Goal: Check status: Check status

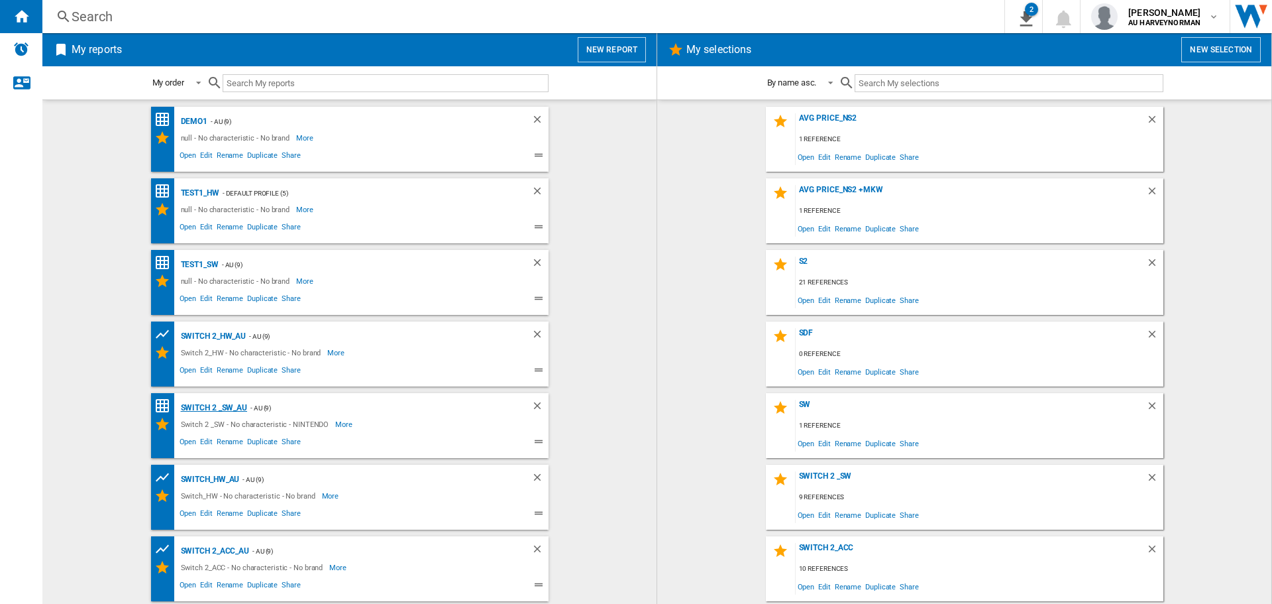
click at [212, 406] on div "Switch 2 _SW_AU" at bounding box center [213, 408] width 70 height 17
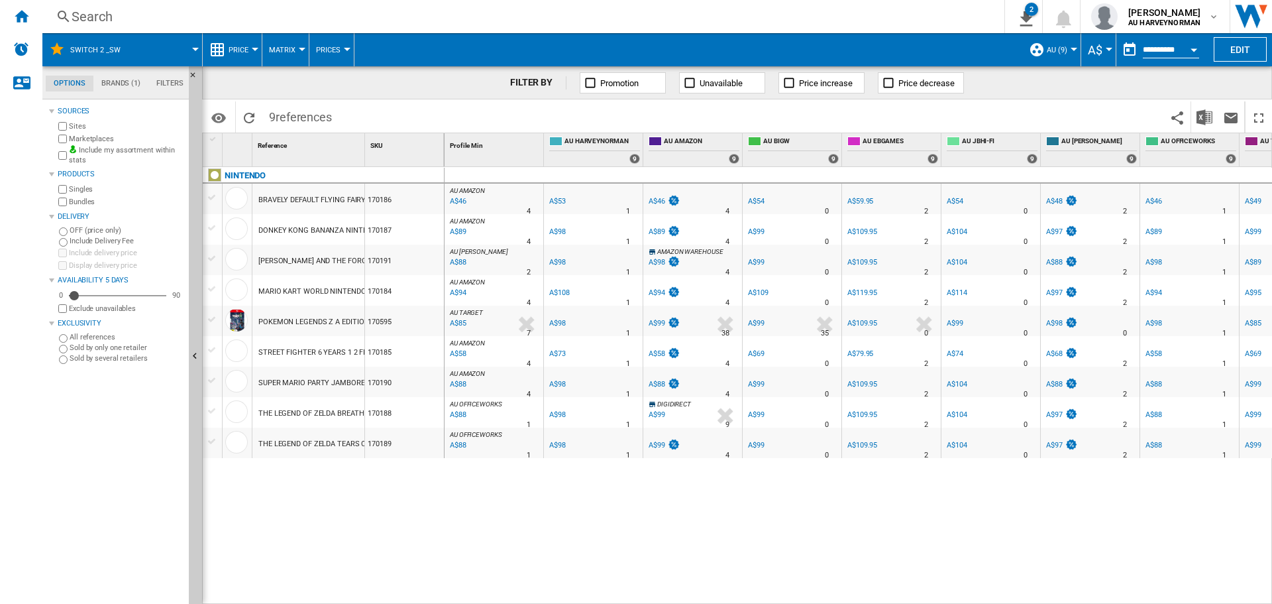
click at [1194, 49] on div "Open calendar" at bounding box center [1194, 49] width 7 height 3
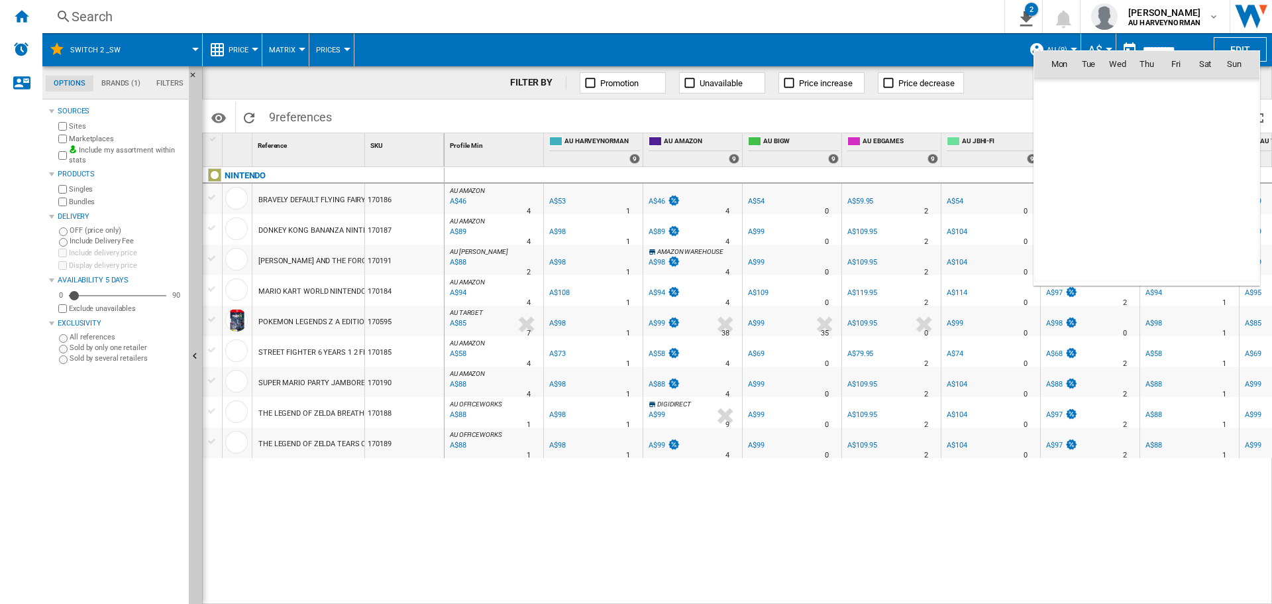
scroll to position [6322, 0]
click at [913, 48] on div at bounding box center [636, 302] width 1272 height 604
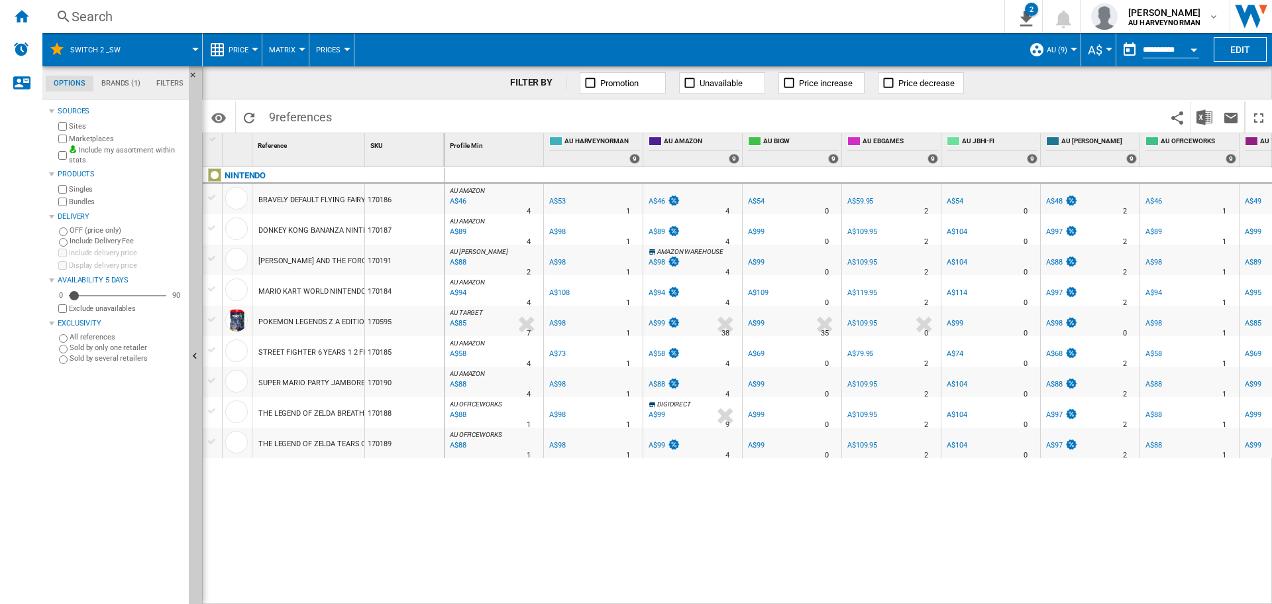
click at [245, 49] on span "Price" at bounding box center [239, 50] width 20 height 9
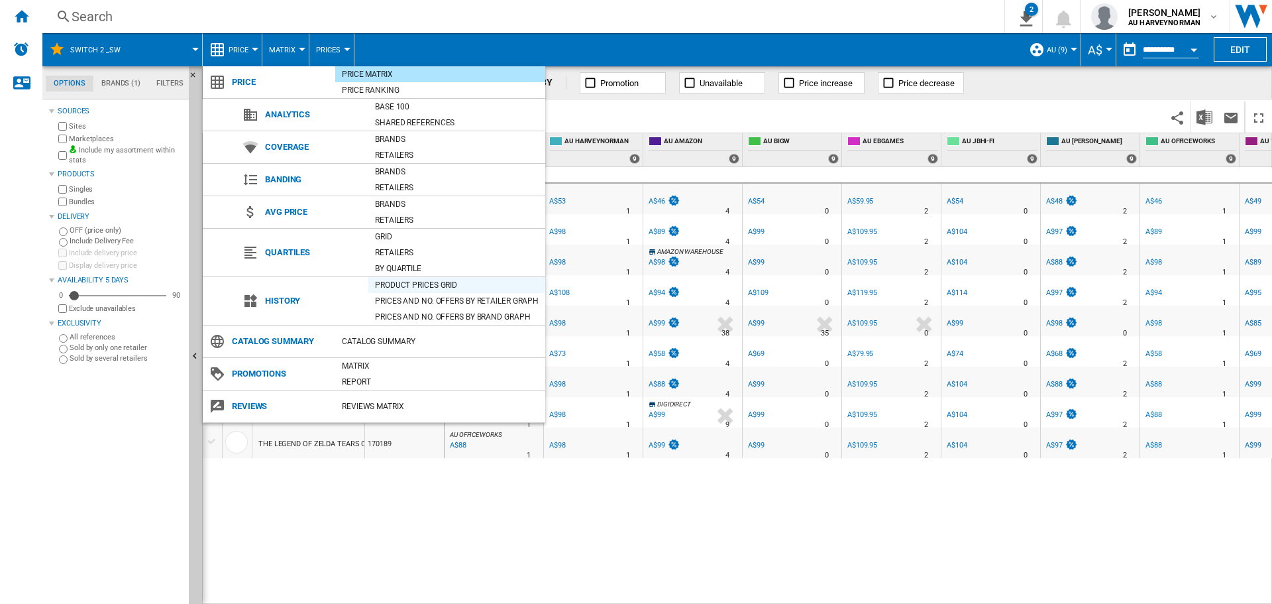
click at [416, 286] on div "Product prices grid" at bounding box center [456, 284] width 177 height 13
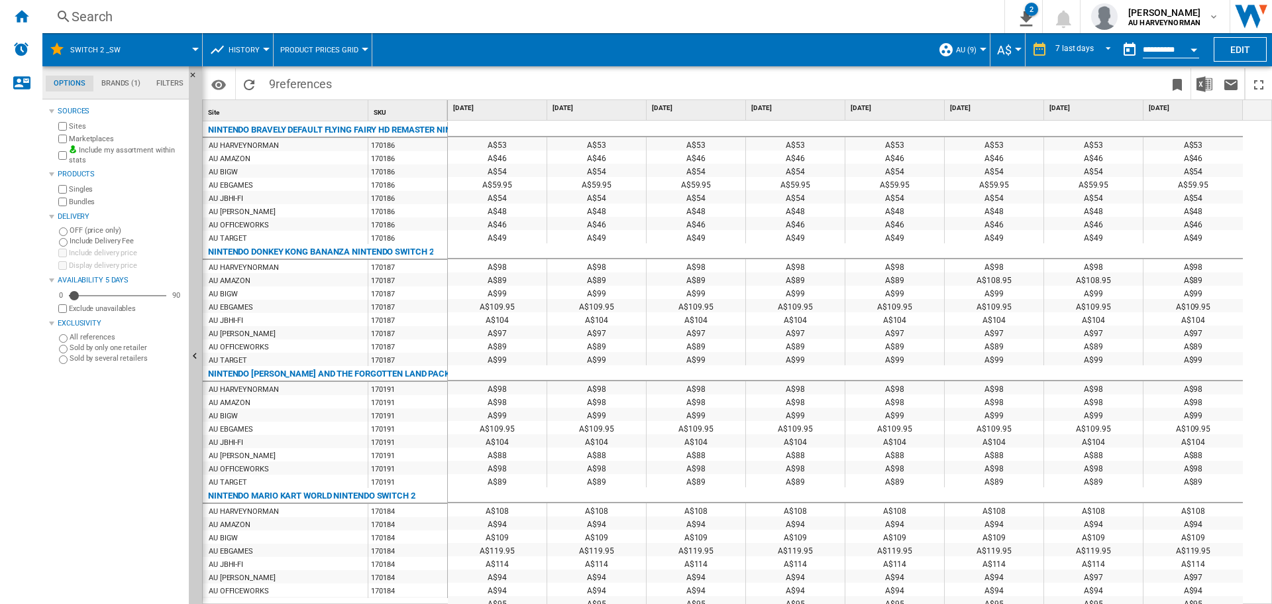
click at [254, 48] on span "History" at bounding box center [244, 50] width 31 height 9
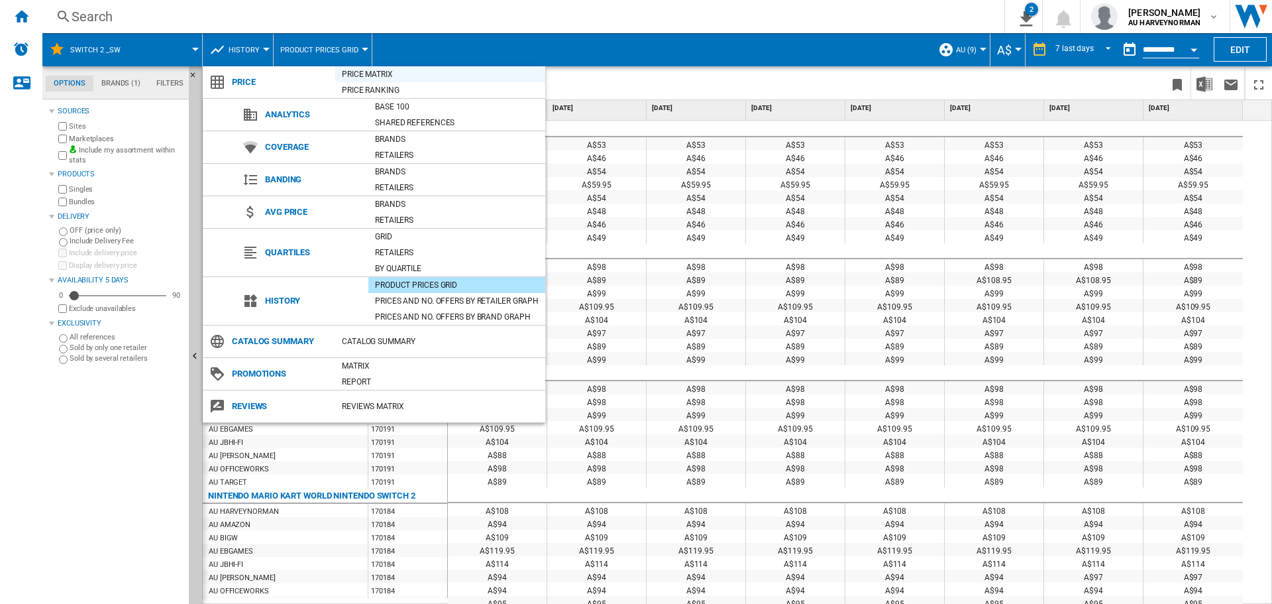
click at [374, 78] on div "Price Matrix" at bounding box center [440, 74] width 210 height 13
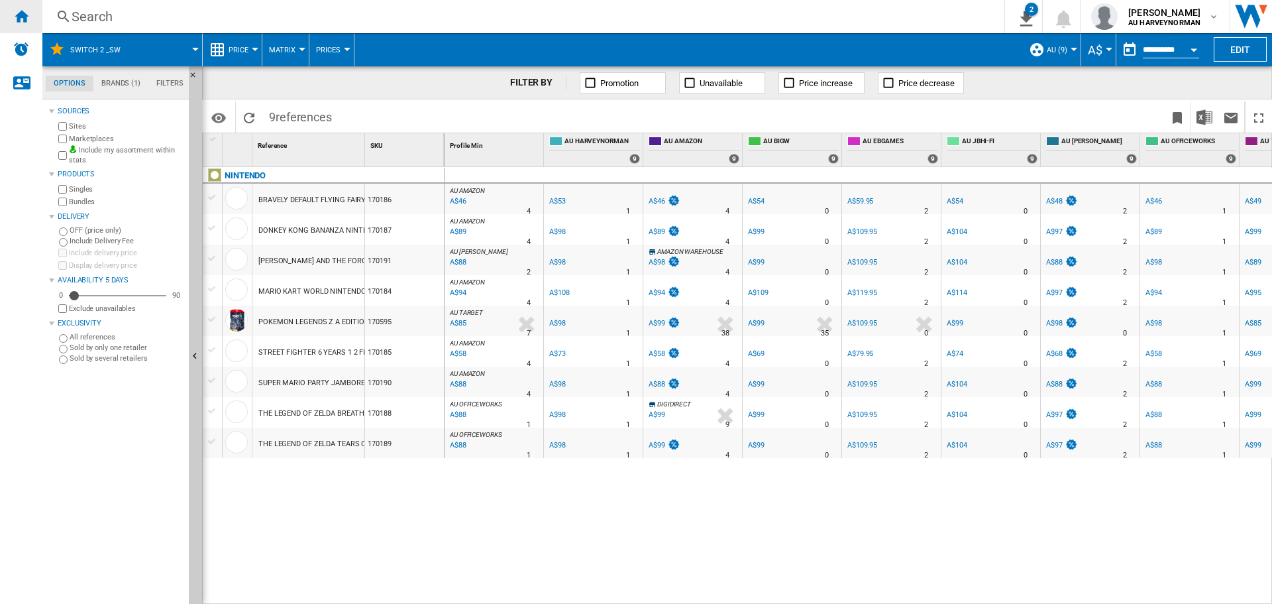
click at [17, 18] on ng-md-icon "Home" at bounding box center [21, 16] width 16 height 16
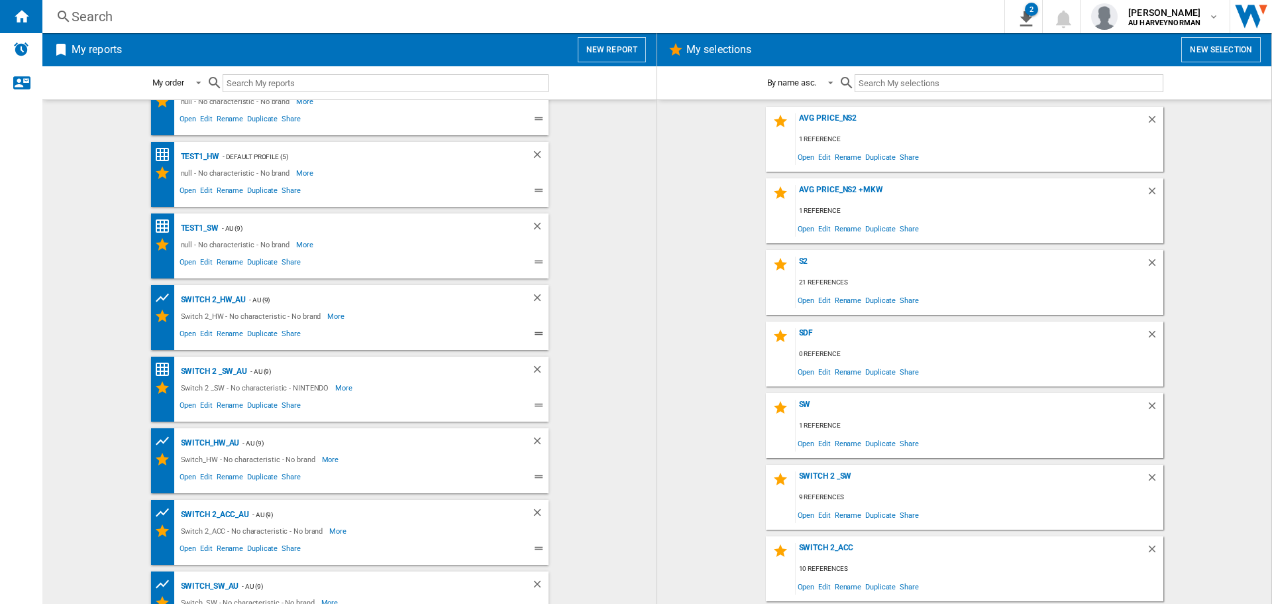
scroll to position [69, 0]
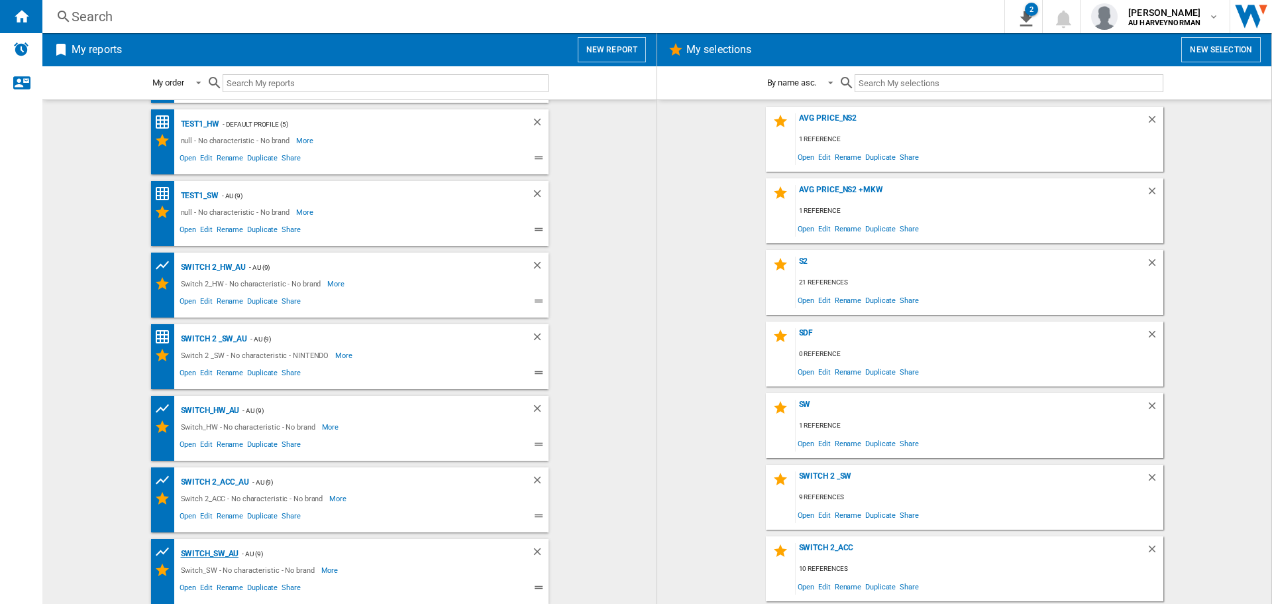
click at [204, 559] on div "Switch_SW_AU" at bounding box center [209, 553] width 62 height 17
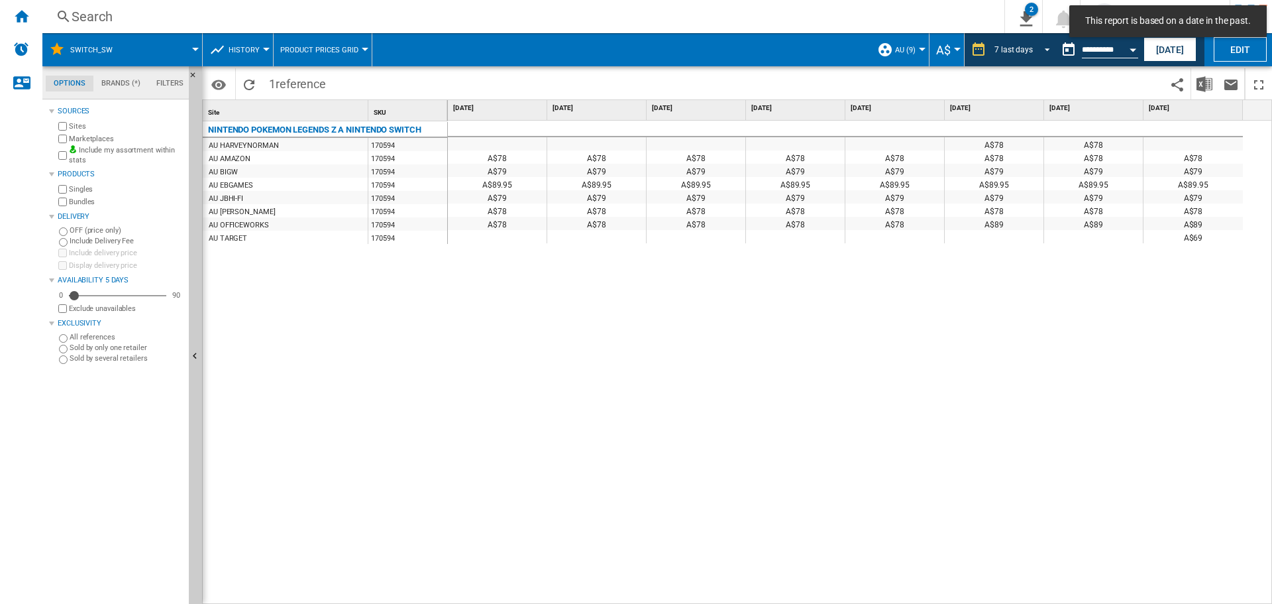
click at [1023, 48] on div "7 last days" at bounding box center [1014, 49] width 38 height 9
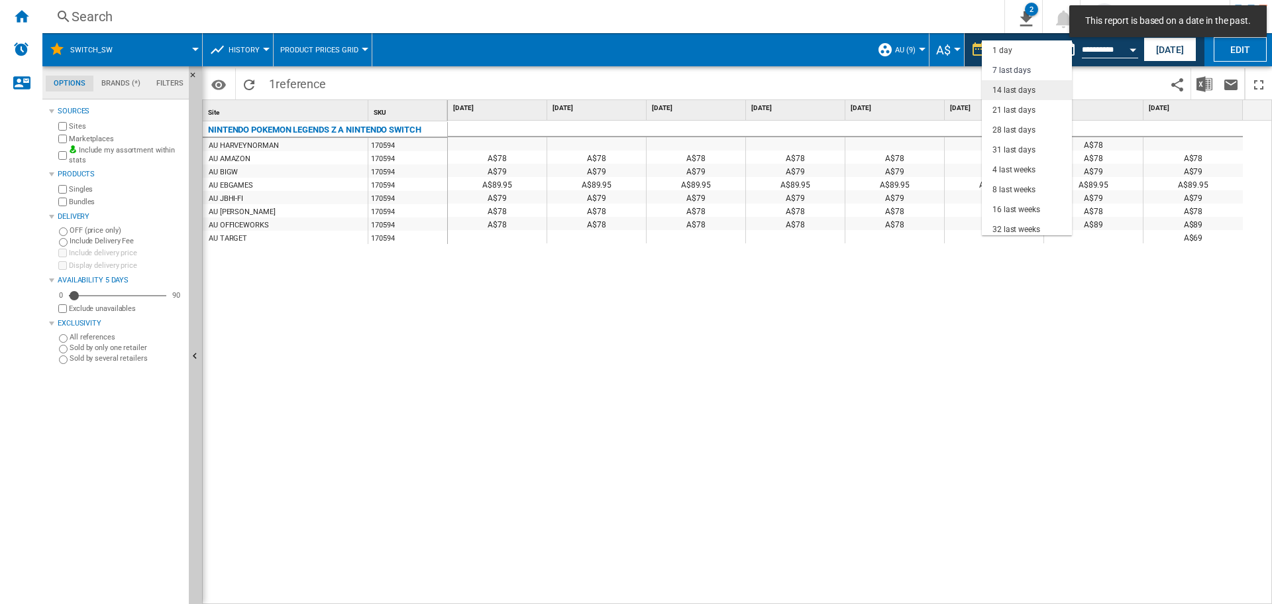
scroll to position [20, 0]
click at [1022, 48] on div "7 last days" at bounding box center [1012, 50] width 38 height 11
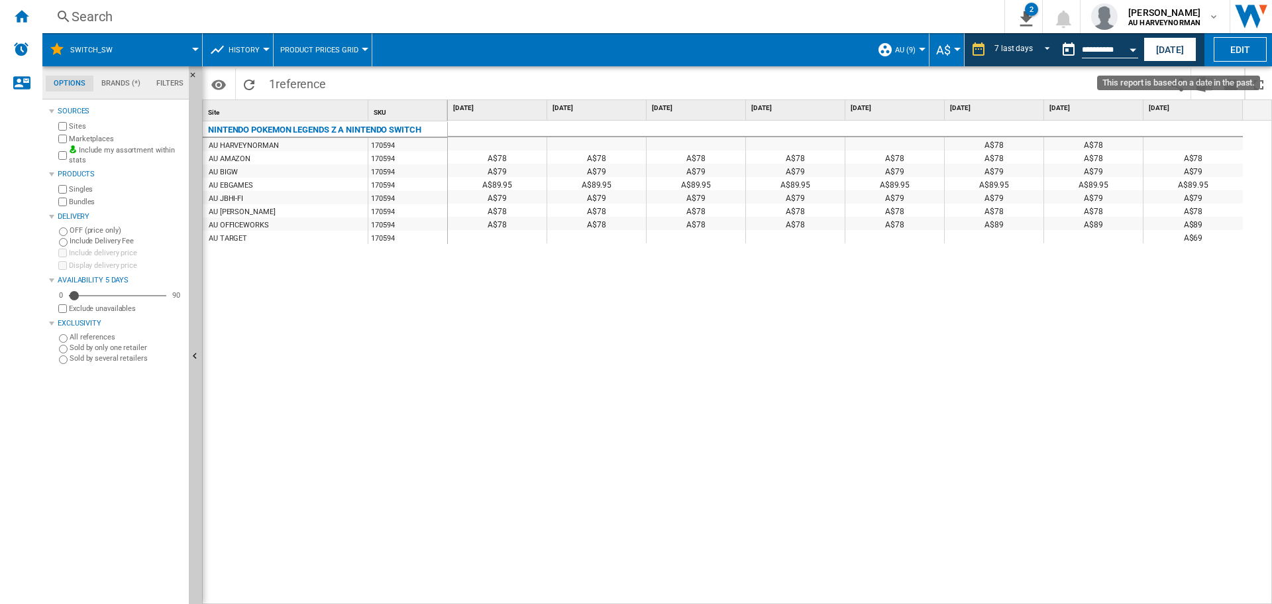
click at [1129, 48] on button "Open calendar" at bounding box center [1133, 48] width 24 height 24
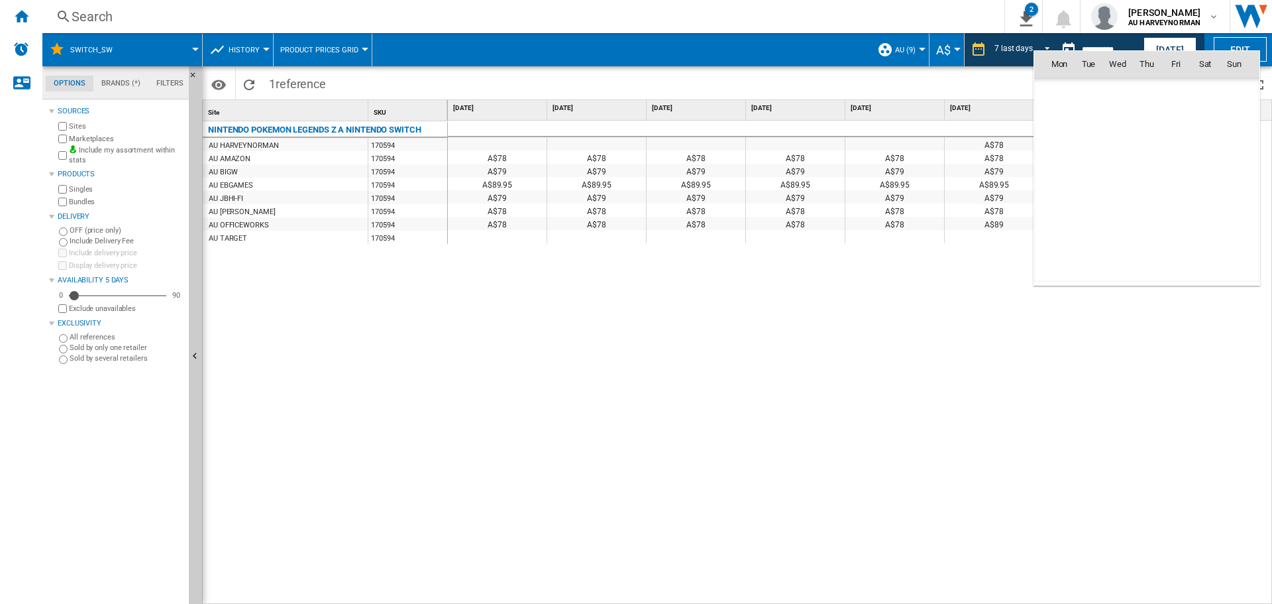
scroll to position [6322, 0]
click at [1064, 180] on span "15" at bounding box center [1059, 180] width 27 height 27
type input "**********"
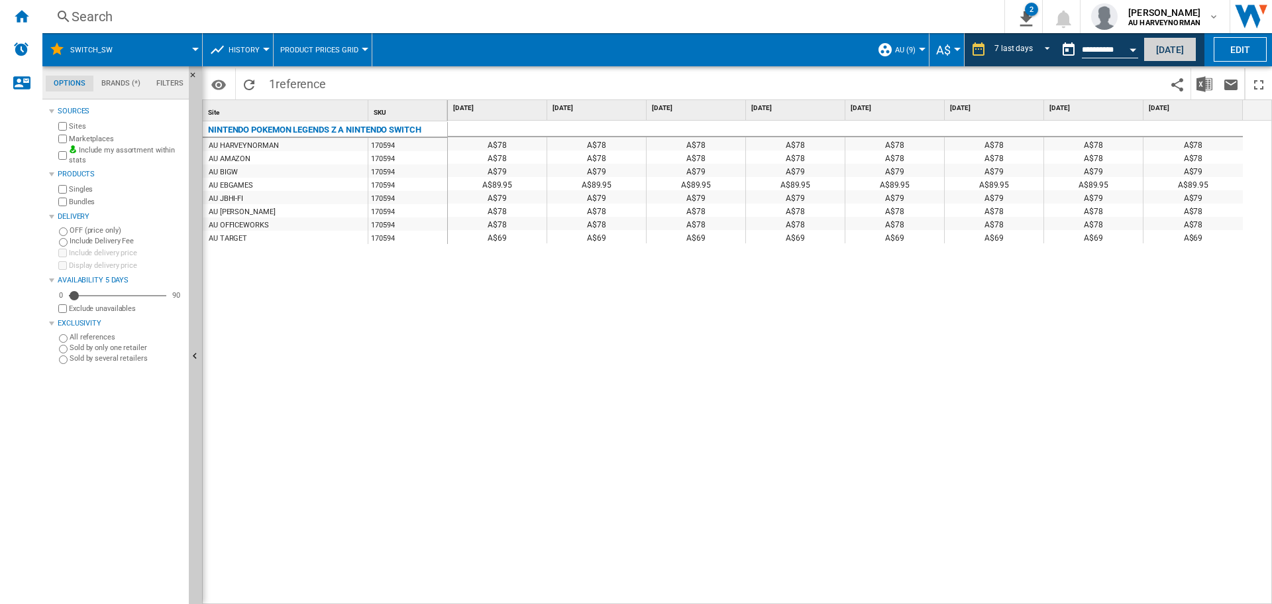
click at [1165, 52] on button "[DATE]" at bounding box center [1170, 49] width 53 height 25
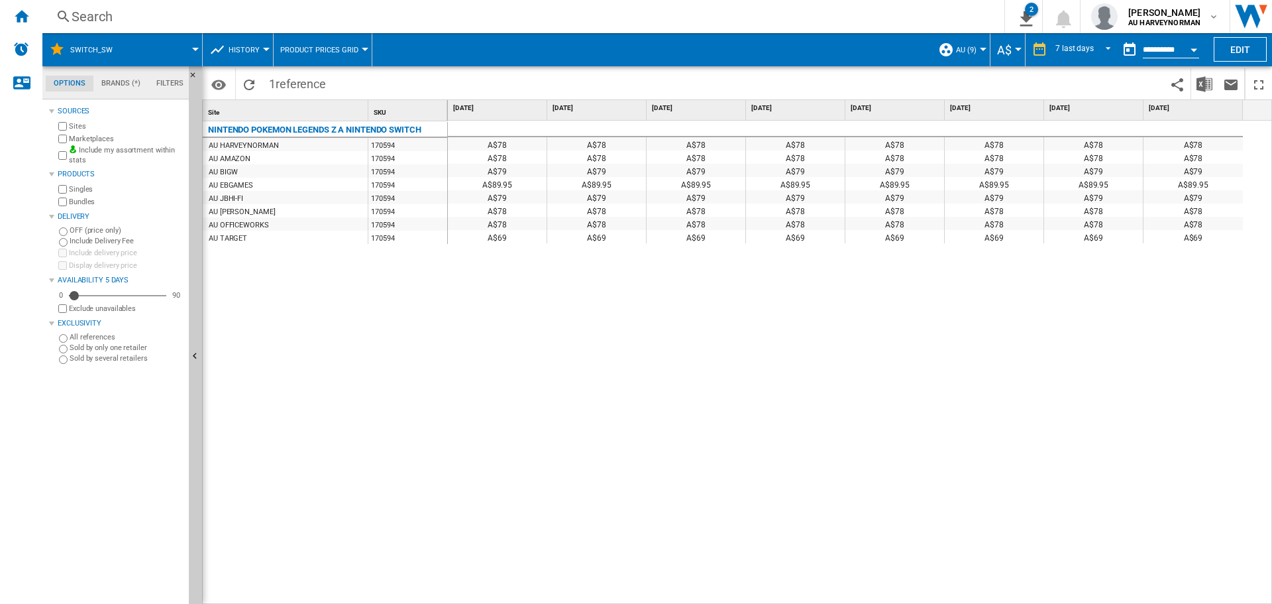
click at [245, 54] on button "History" at bounding box center [248, 49] width 38 height 33
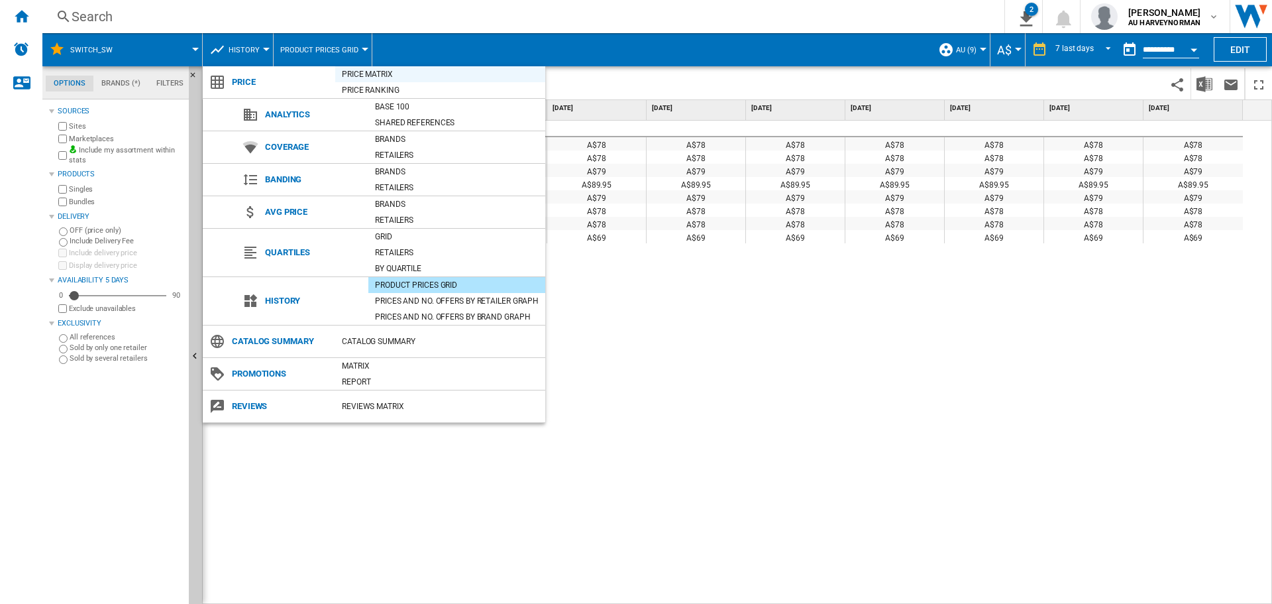
click at [357, 76] on div "Price Matrix" at bounding box center [440, 74] width 210 height 13
